Goal: Information Seeking & Learning: Learn about a topic

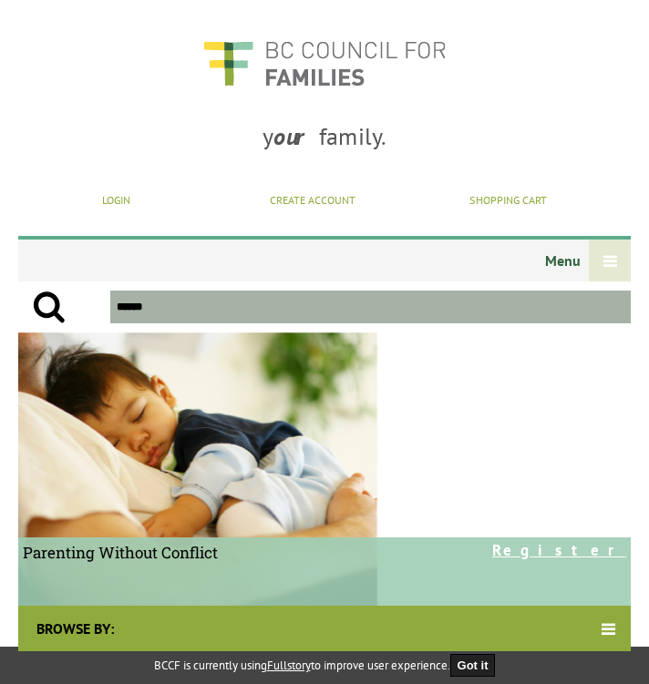
click at [602, 250] on div at bounding box center [610, 261] width 42 height 42
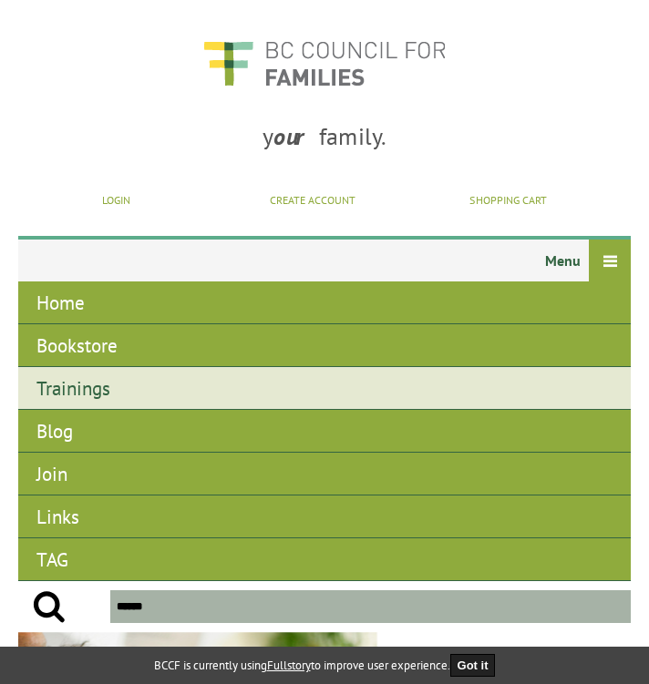
click at [91, 390] on link "Trainings" at bounding box center [324, 388] width 612 height 43
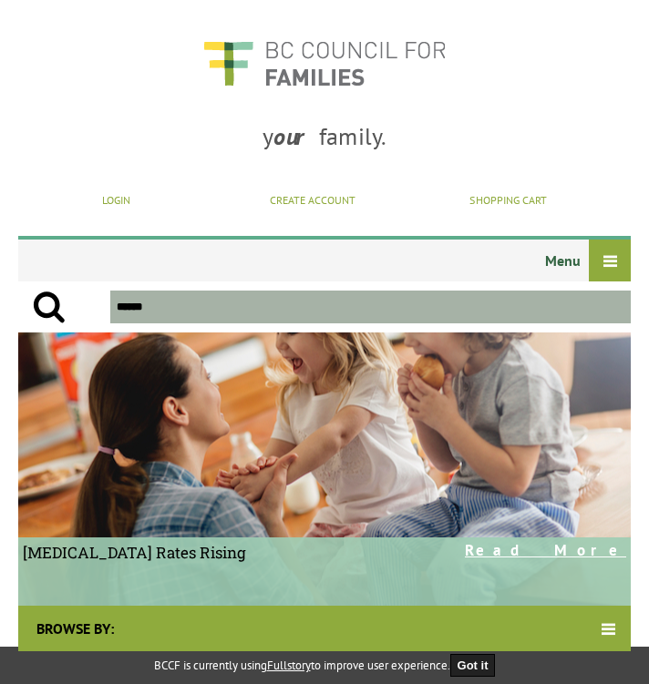
click at [481, 189] on div "Login Create Account Shopping Cart" at bounding box center [324, 193] width 612 height 18
click at [589, 259] on div at bounding box center [610, 261] width 42 height 42
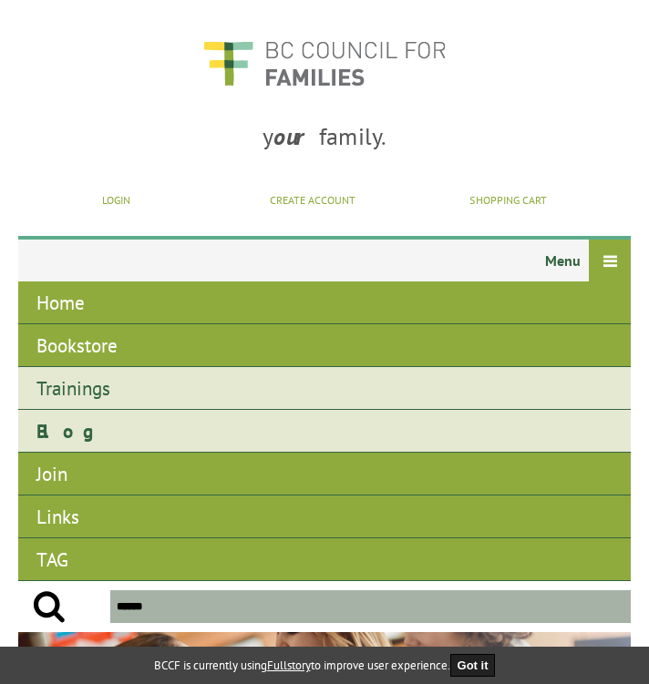
click at [130, 379] on link "Trainings" at bounding box center [324, 388] width 612 height 43
